Goal: Transaction & Acquisition: Subscribe to service/newsletter

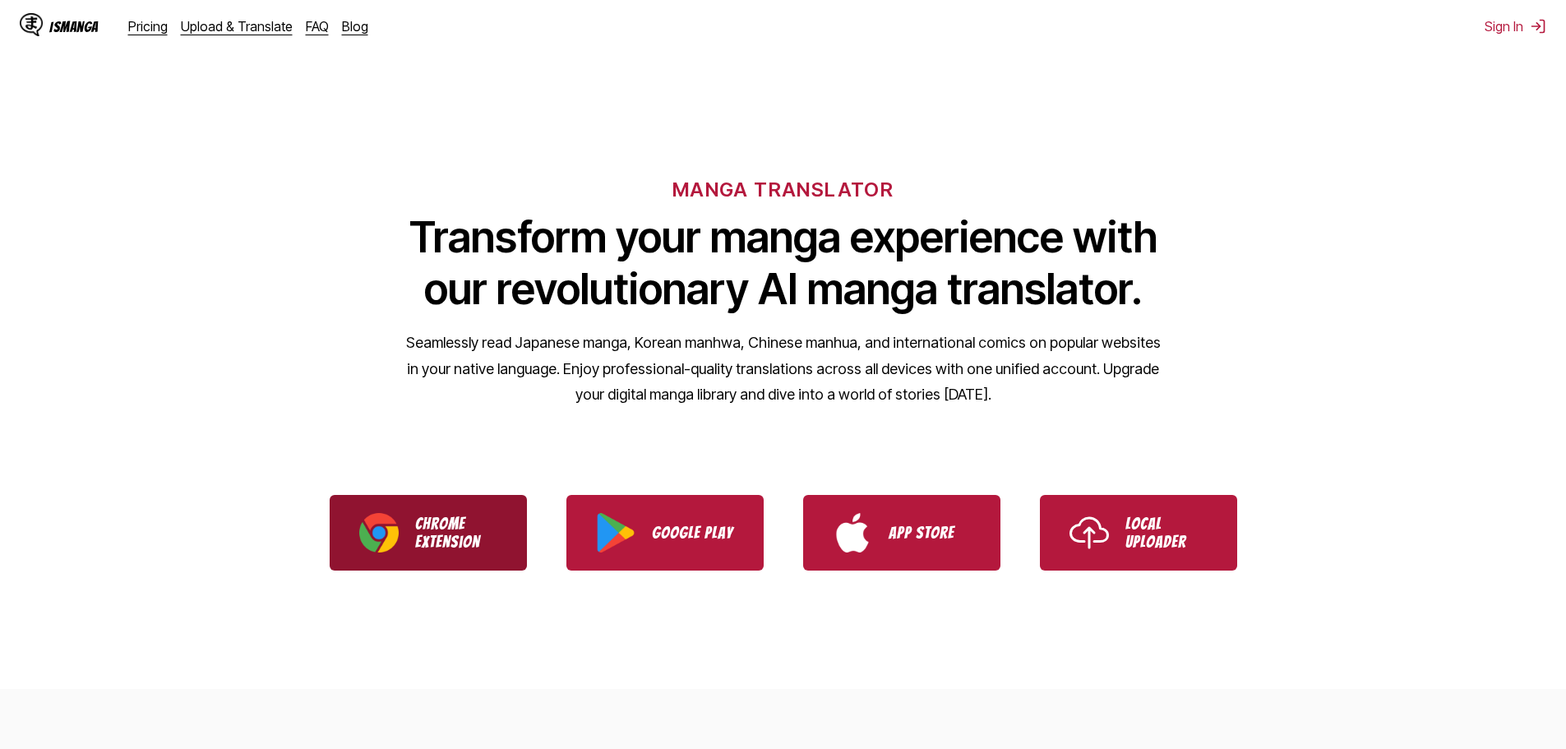
click at [450, 547] on p "Chrome Extension" at bounding box center [456, 532] width 82 height 36
click at [437, 521] on p "Chrome Extension" at bounding box center [456, 532] width 82 height 36
click at [795, 201] on div "MANGA TRANSLATOR Transform your manga experience with our revolutionary AI mang…" at bounding box center [783, 265] width 1566 height 314
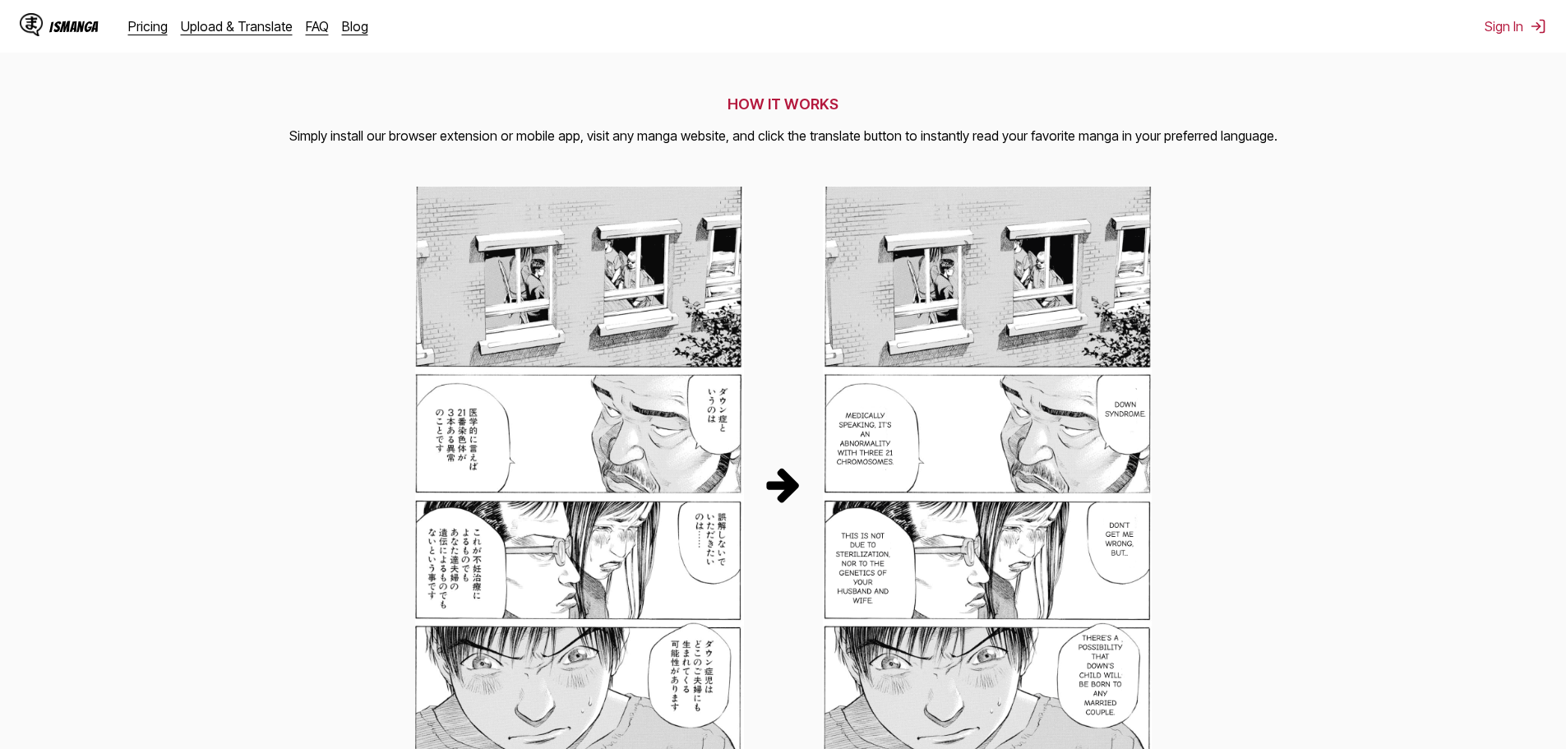
scroll to position [740, 0]
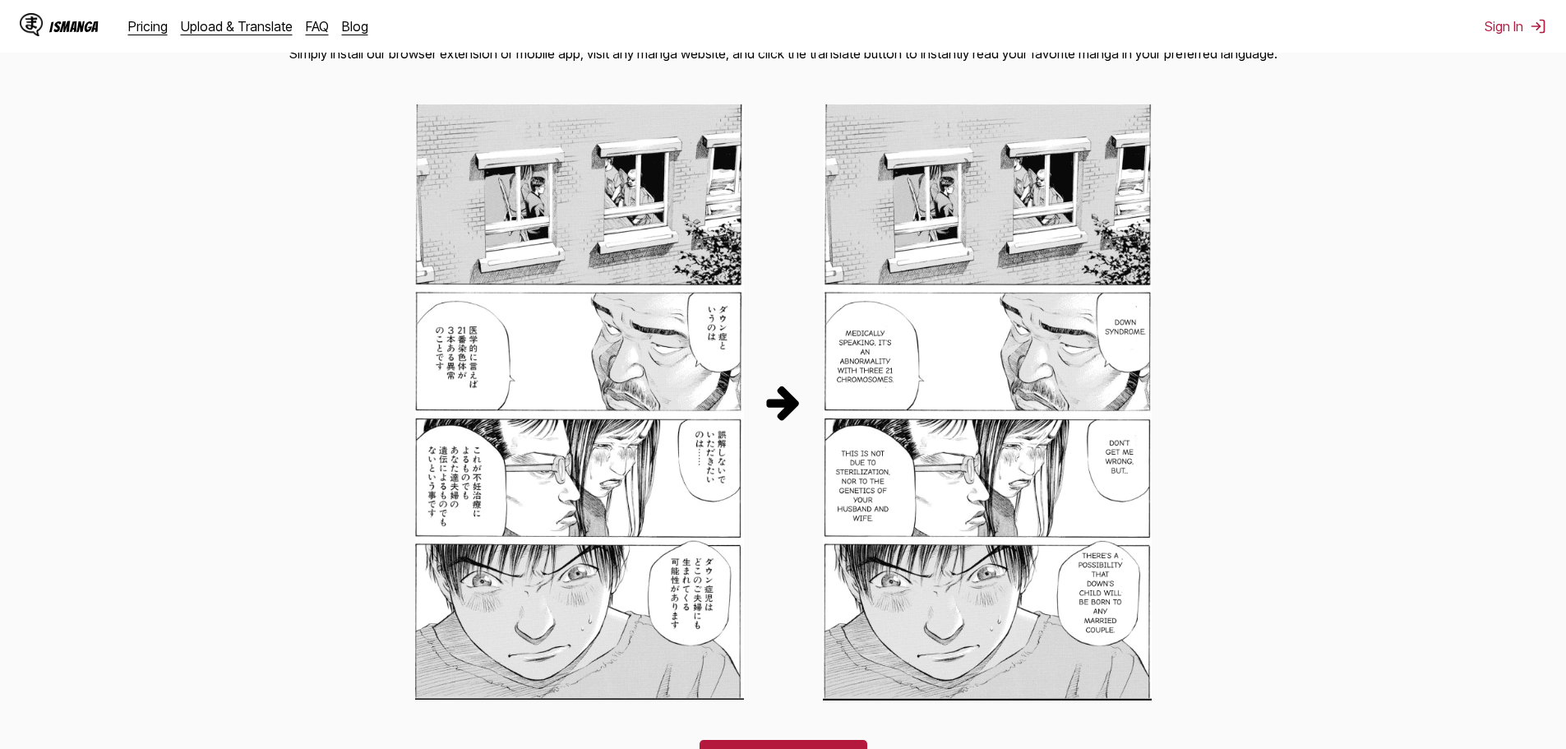
click at [613, 355] on img at bounding box center [579, 401] width 329 height 595
click at [869, 358] on img at bounding box center [987, 402] width 329 height 596
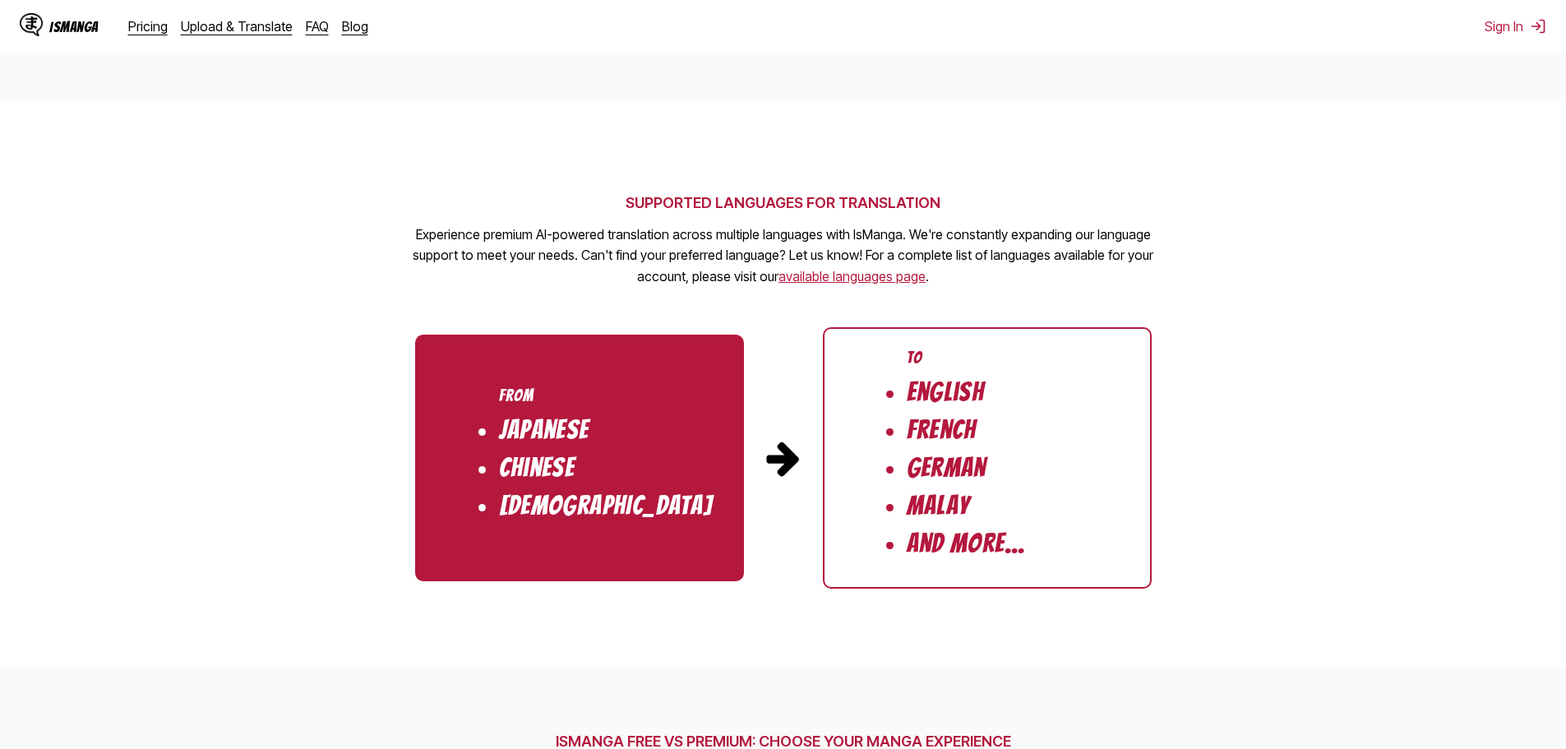
scroll to position [1315, 0]
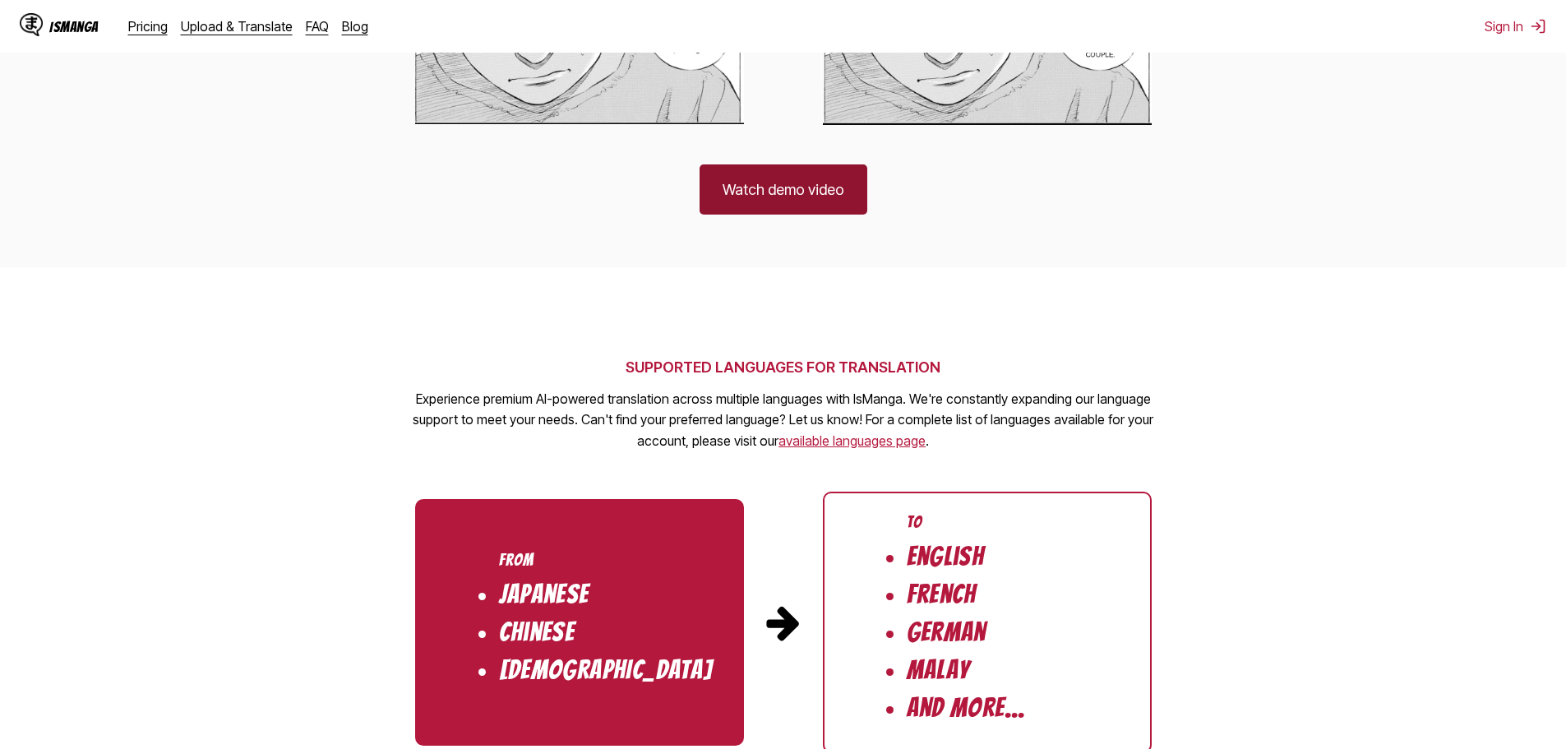
click at [782, 201] on link "Watch demo video" at bounding box center [783, 189] width 168 height 50
